Goal: Transaction & Acquisition: Purchase product/service

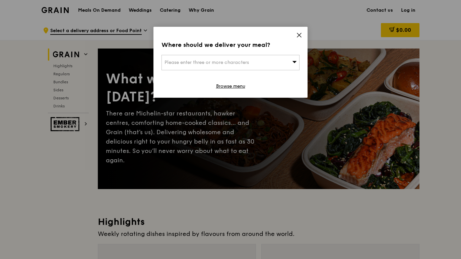
click at [297, 35] on icon at bounding box center [299, 35] width 6 height 6
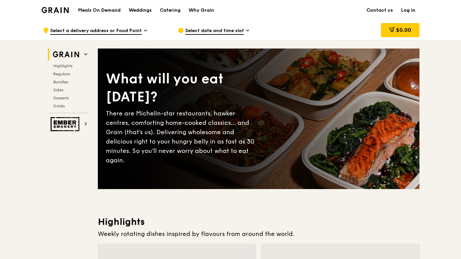
click at [236, 31] on span "Select date and time slot" at bounding box center [214, 30] width 59 height 7
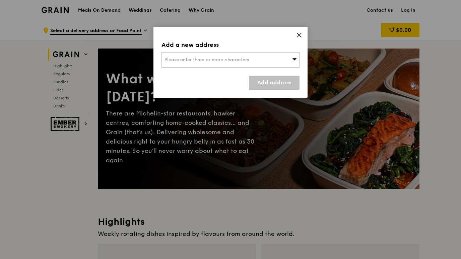
click at [273, 62] on div "Please enter three or more characters" at bounding box center [231, 59] width 138 height 15
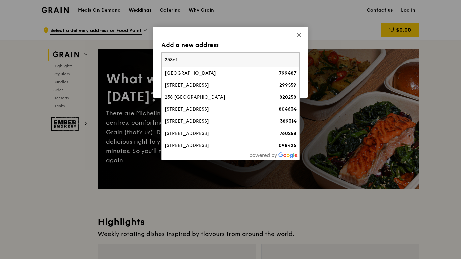
type input "258617"
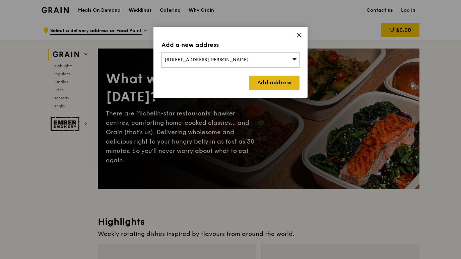
click at [282, 81] on link "Add address" at bounding box center [274, 83] width 51 height 14
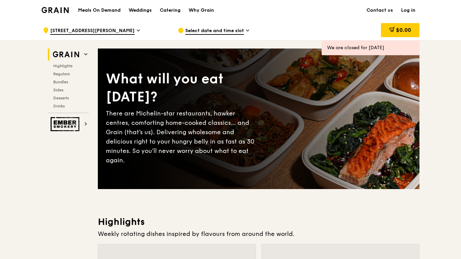
click at [230, 30] on span "Select date and time slot" at bounding box center [214, 30] width 59 height 7
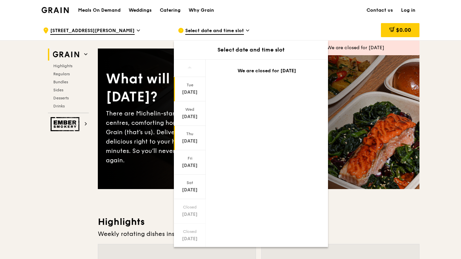
click at [194, 141] on div "[DATE]" at bounding box center [190, 141] width 30 height 7
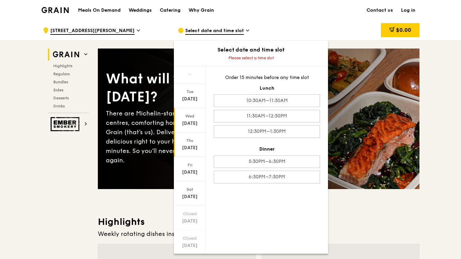
click at [193, 120] on div "[DATE]" at bounding box center [190, 120] width 32 height 24
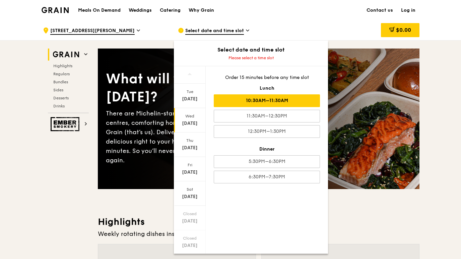
click at [301, 101] on div "10:30AM–11:30AM" at bounding box center [267, 100] width 106 height 13
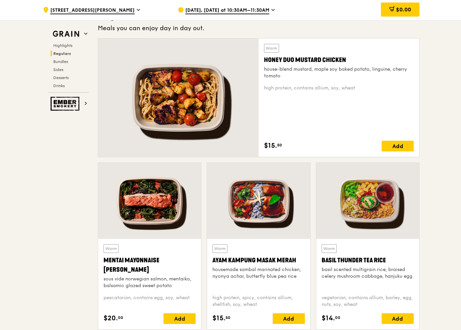
scroll to position [453, 0]
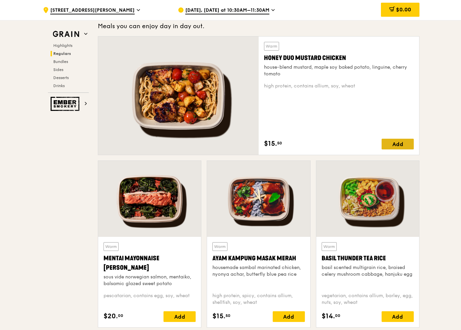
click at [408, 146] on div "Add" at bounding box center [398, 144] width 32 height 11
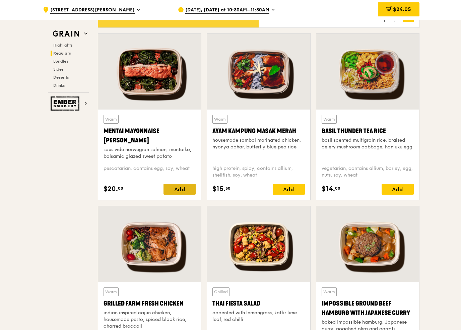
scroll to position [580, 0]
click at [178, 187] on div "Add" at bounding box center [180, 189] width 32 height 11
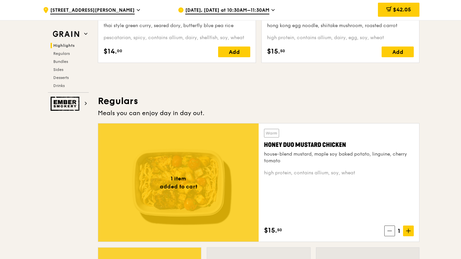
scroll to position [349, 0]
